Goal: Task Accomplishment & Management: Complete application form

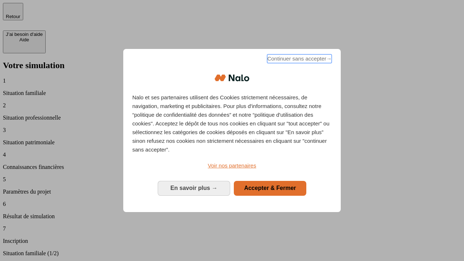
click at [299, 60] on span "Continuer sans accepter →" at bounding box center [299, 58] width 65 height 9
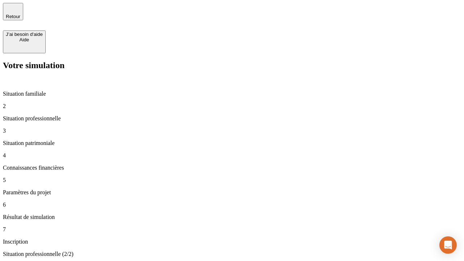
type input "70 000"
type input "1 000"
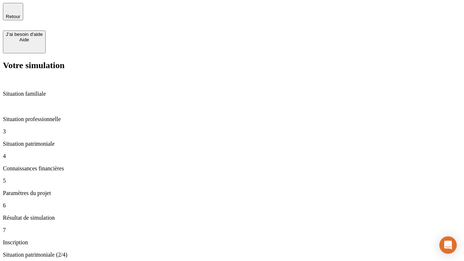
type input "800"
type input "6"
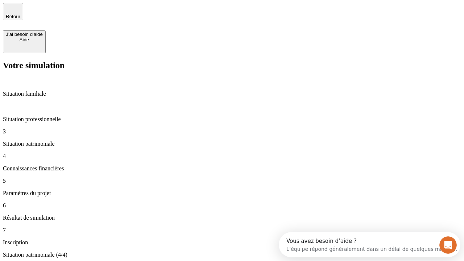
type input "400"
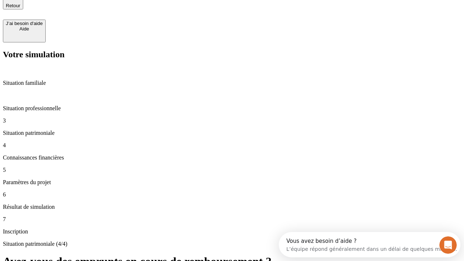
type input "3"
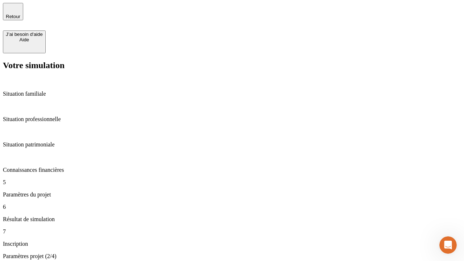
type input "35"
type input "500"
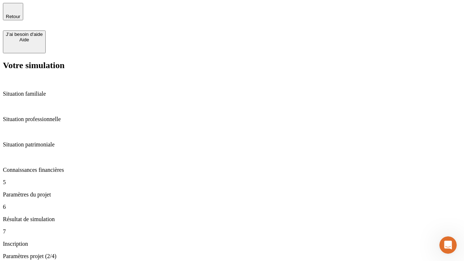
type input "640"
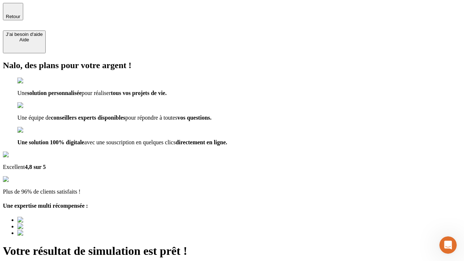
type input "[EMAIL_ADDRESS][DOMAIN_NAME]"
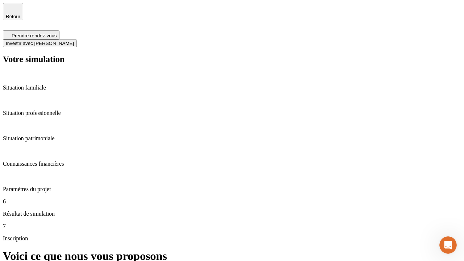
click at [74, 41] on span "Investir avec [PERSON_NAME]" at bounding box center [40, 43] width 68 height 5
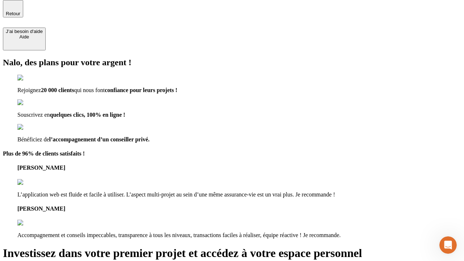
scroll to position [2, 0]
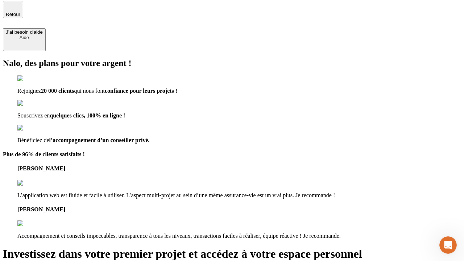
type input "abc"
